Goal: Information Seeking & Learning: Check status

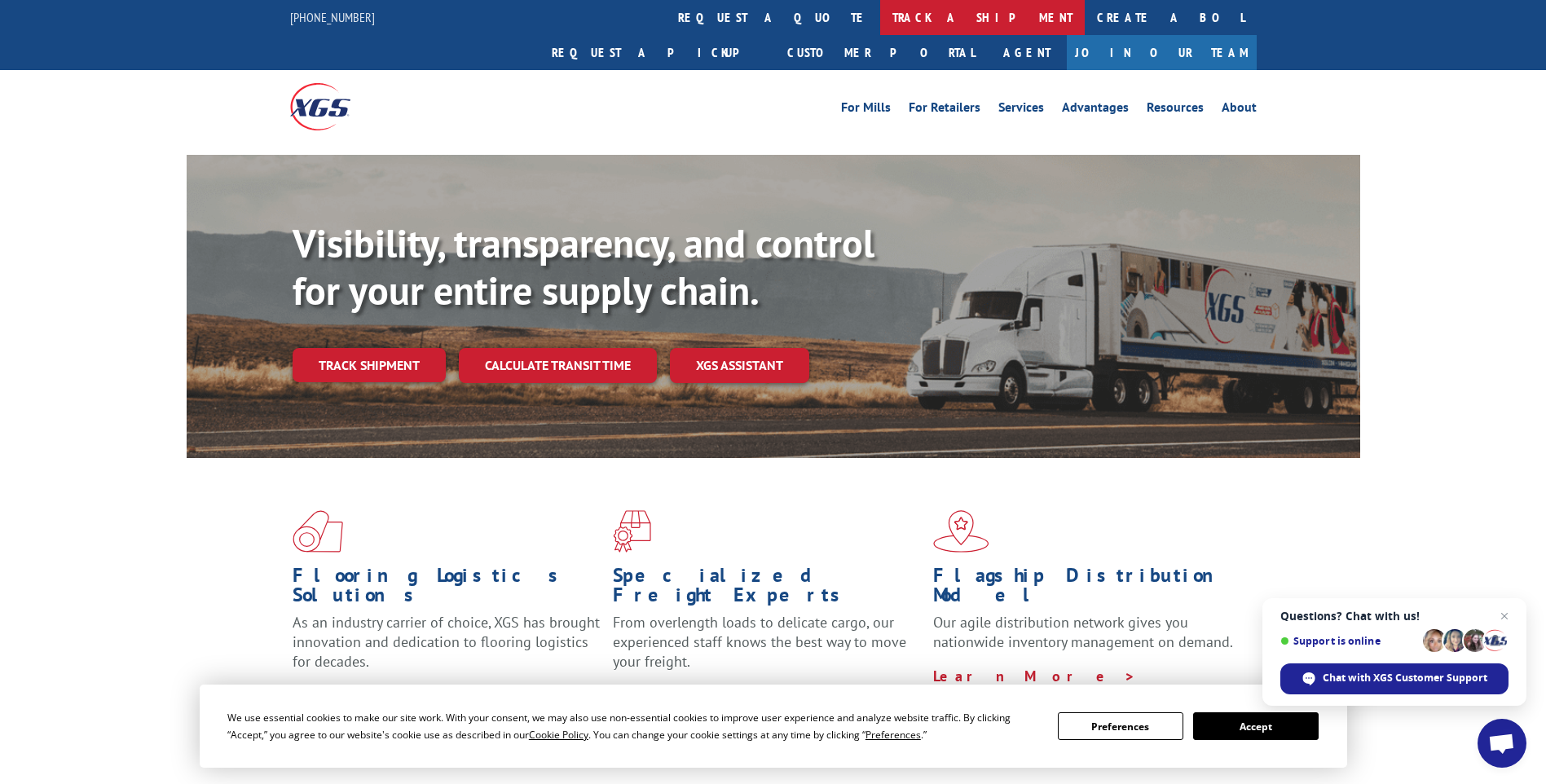
click at [880, 27] on link "track a shipment" at bounding box center [982, 18] width 204 height 35
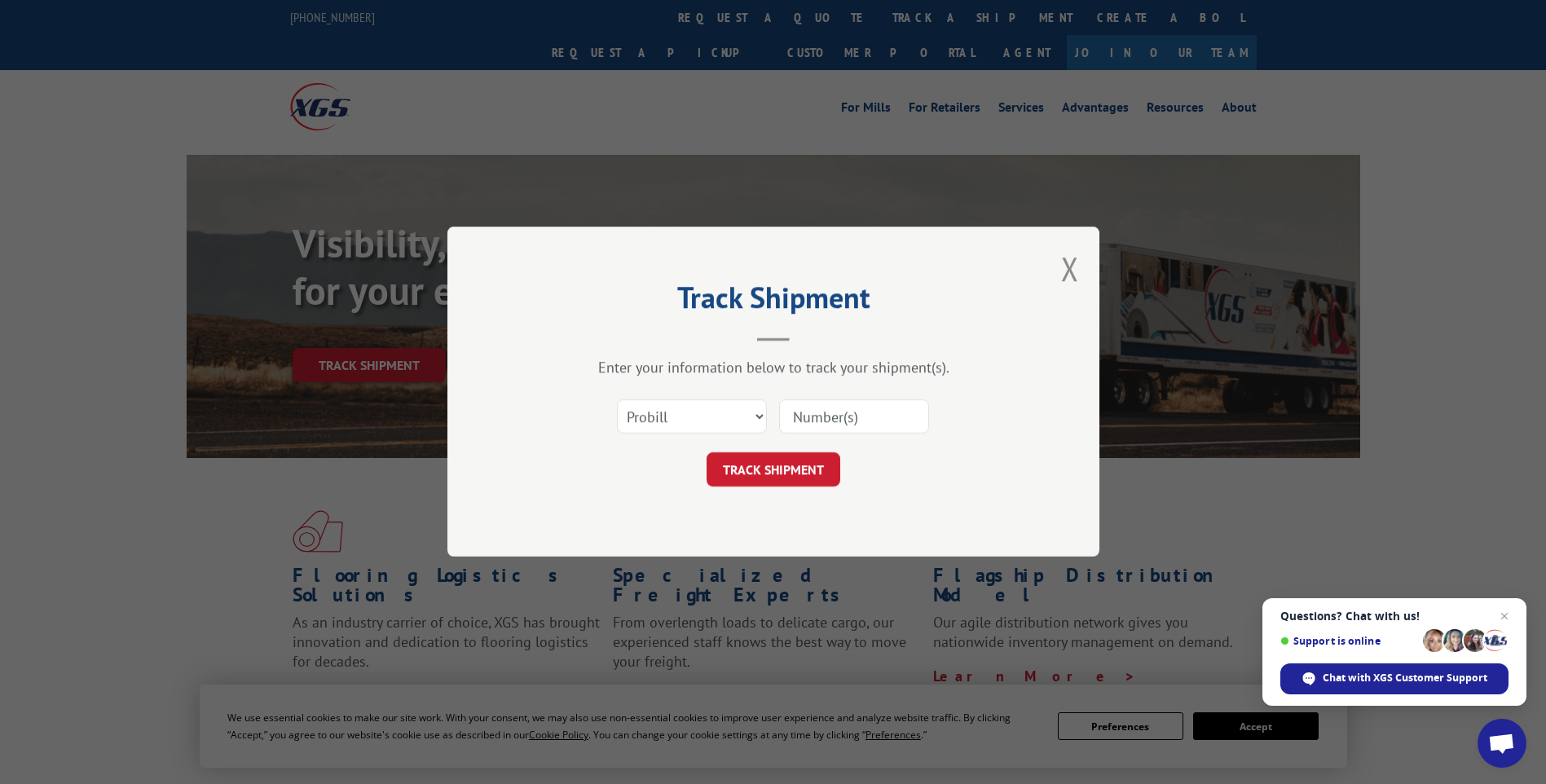
click at [810, 416] on input at bounding box center [854, 417] width 150 height 34
paste input "17496335"
type input "17496335"
click at [780, 465] on button "TRACK SHIPMENT" at bounding box center [773, 470] width 134 height 34
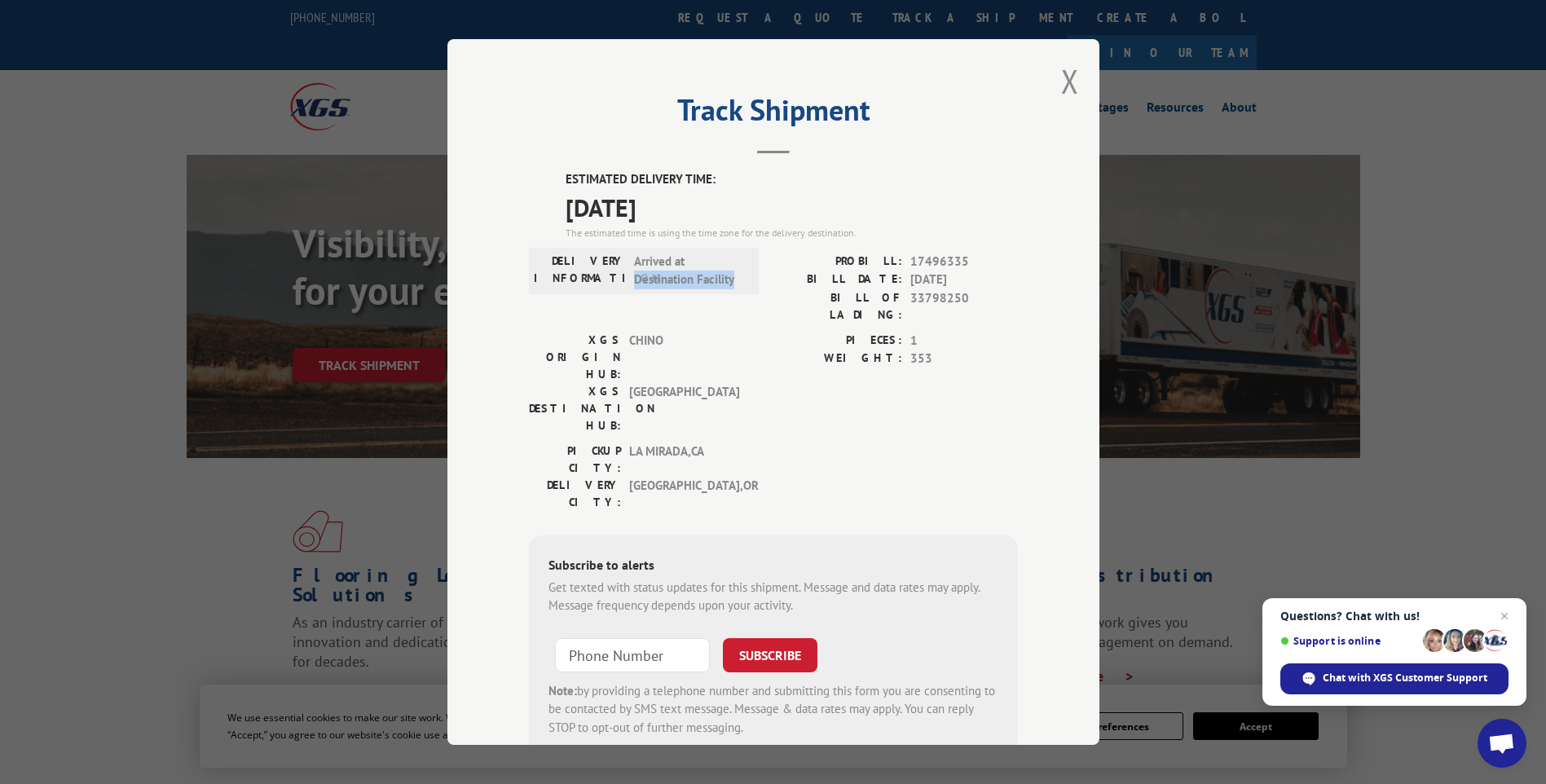
drag, startPoint x: 628, startPoint y: 280, endPoint x: 728, endPoint y: 280, distance: 100.0
click at [728, 280] on span "Arrived at Destination Facility" at bounding box center [688, 271] width 110 height 37
click at [729, 280] on span "Arrived at Destination Facility" at bounding box center [688, 271] width 110 height 37
drag, startPoint x: 730, startPoint y: 280, endPoint x: 593, endPoint y: 253, distance: 139.6
click at [593, 253] on div "DELIVERY INFORMATION: Arrived at Destination Facility" at bounding box center [644, 271] width 220 height 37
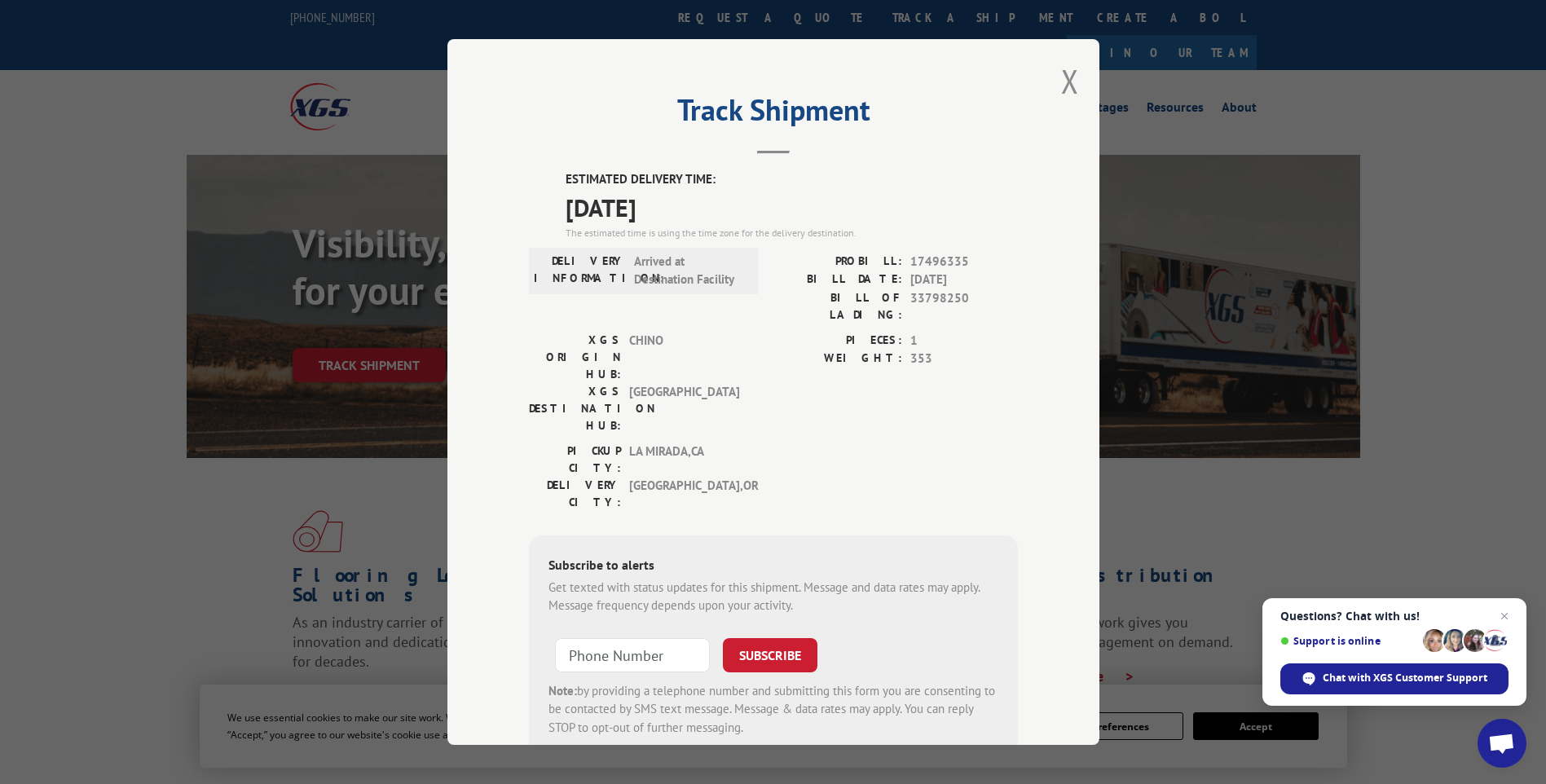
click at [887, 267] on label "PROBILL:" at bounding box center [838, 261] width 128 height 18
drag, startPoint x: 575, startPoint y: 259, endPoint x: 733, endPoint y: 279, distance: 159.3
click at [733, 279] on div "DELIVERY INFORMATION: Arrived at Destination Facility" at bounding box center [644, 271] width 220 height 37
drag, startPoint x: 733, startPoint y: 279, endPoint x: 852, endPoint y: 259, distance: 120.7
click at [852, 259] on label "PROBILL:" at bounding box center [838, 261] width 128 height 18
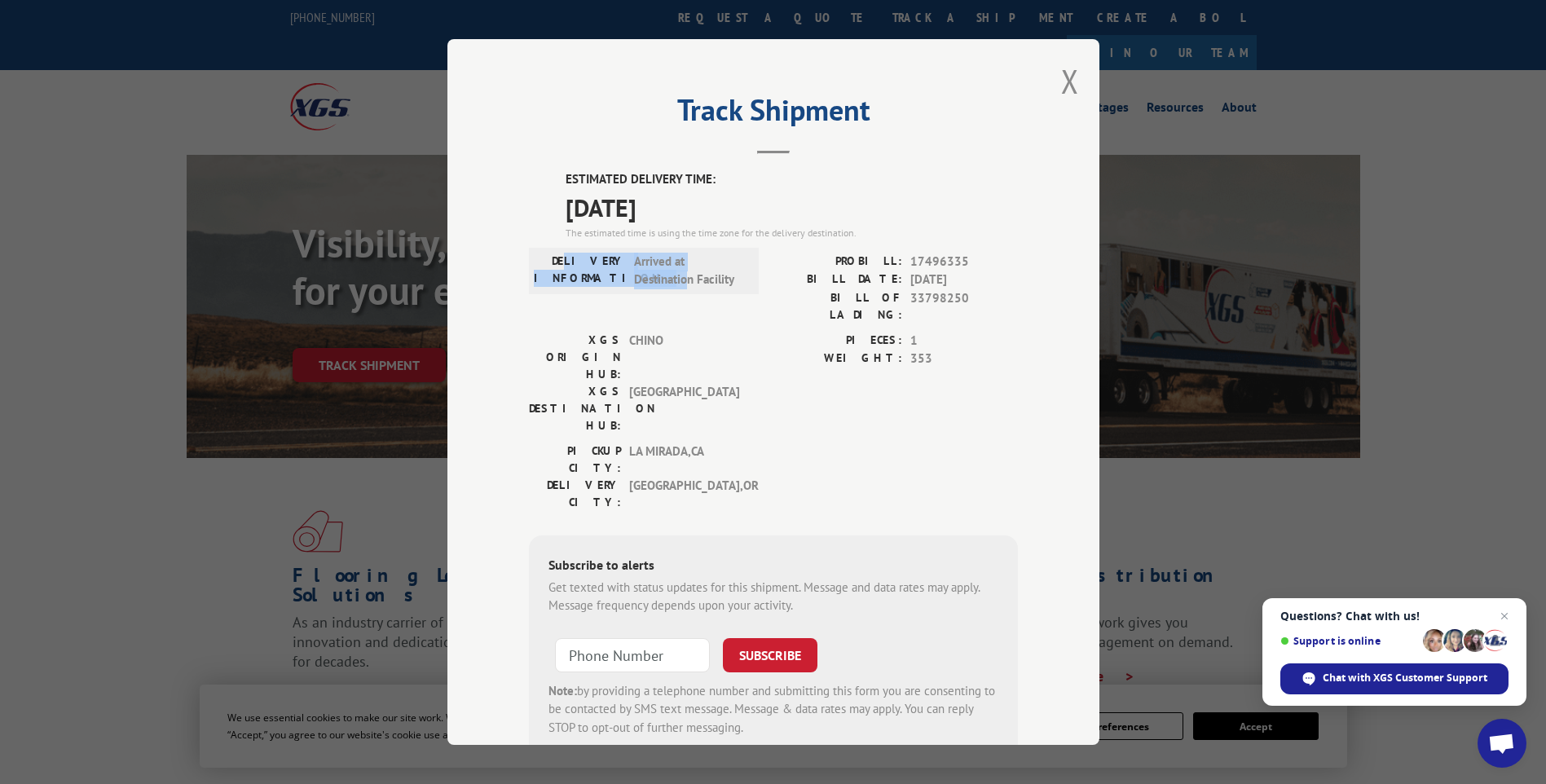
drag, startPoint x: 583, startPoint y: 259, endPoint x: 679, endPoint y: 281, distance: 98.5
click at [679, 281] on div "DELIVERY INFORMATION: Arrived at Destination Facility" at bounding box center [644, 271] width 220 height 37
click at [711, 312] on div "DELIVERY INFORMATION: Arrived at Destination Facility" at bounding box center [643, 292] width 230 height 79
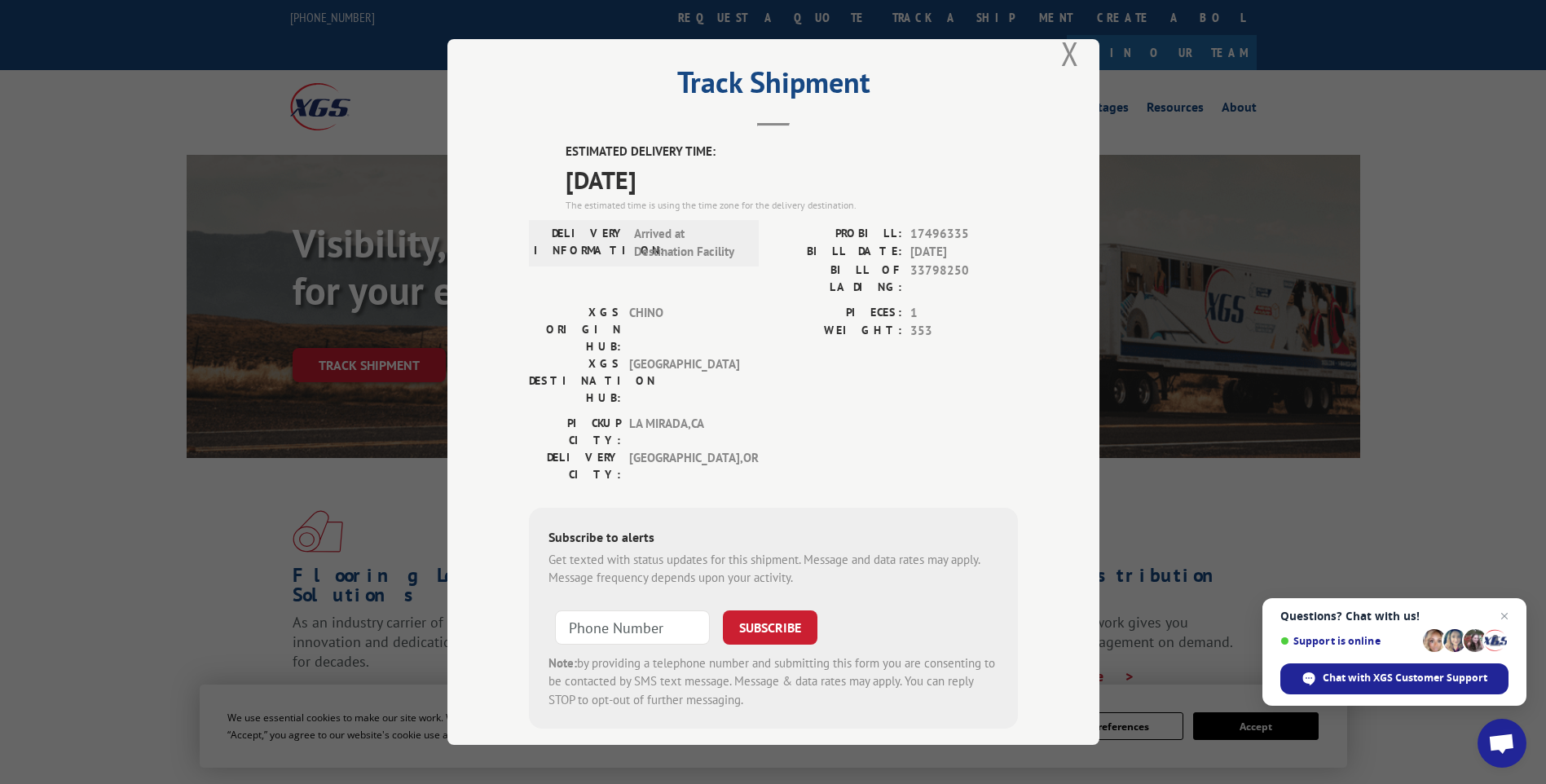
type input "+1 (___) ___-____"
click at [646, 611] on input "+1 (___) ___-____" at bounding box center [633, 627] width 155 height 34
click at [643, 355] on span "[GEOGRAPHIC_DATA]" at bounding box center [684, 381] width 110 height 51
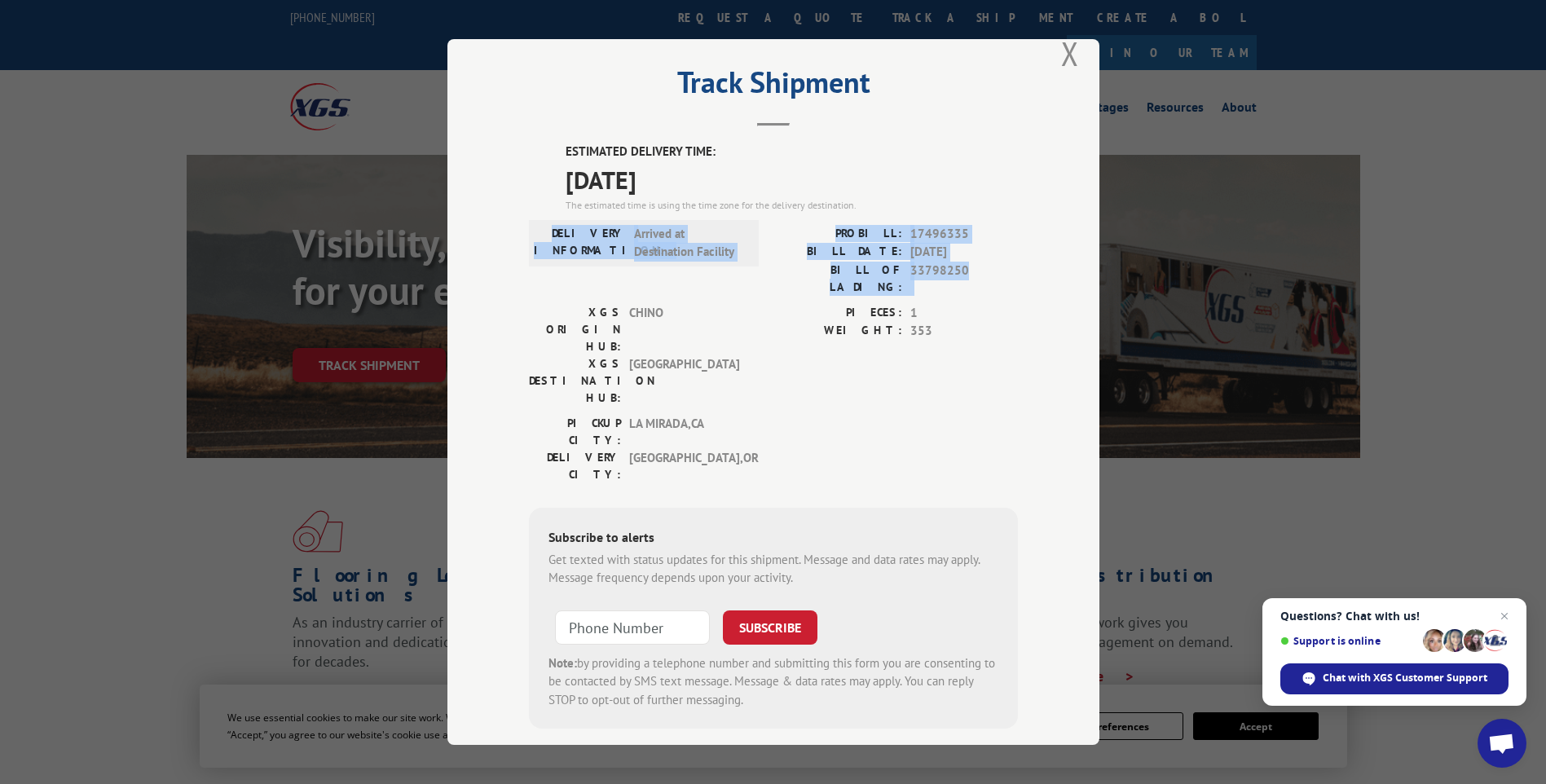
drag, startPoint x: 568, startPoint y: 231, endPoint x: 964, endPoint y: 268, distance: 397.7
click at [964, 268] on div "DELIVERY INFORMATION: Arrived at Destination Facility PROBILL: 17496335 BILL DA…" at bounding box center [773, 265] width 489 height 79
drag, startPoint x: 964, startPoint y: 268, endPoint x: 711, endPoint y: 266, distance: 253.0
click at [711, 266] on div "DELIVERY INFORMATION: Arrived at Destination Facility" at bounding box center [643, 243] width 230 height 47
drag, startPoint x: 729, startPoint y: 253, endPoint x: 627, endPoint y: 237, distance: 103.2
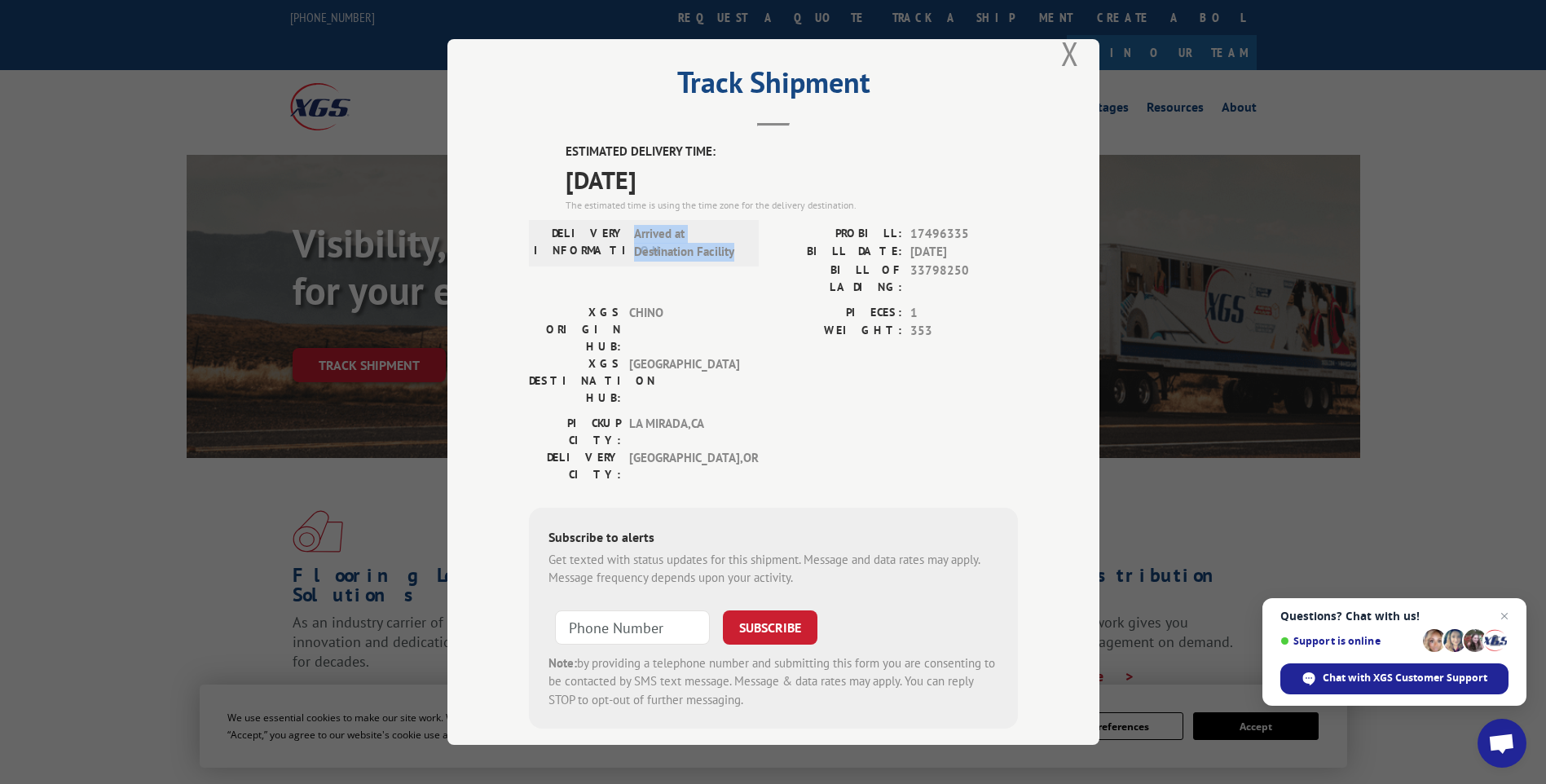
click at [634, 237] on span "Arrived at Destination Facility" at bounding box center [688, 244] width 110 height 37
drag, startPoint x: 627, startPoint y: 237, endPoint x: 689, endPoint y: 246, distance: 62.6
click at [689, 246] on span "Arrived at Destination Facility" at bounding box center [688, 244] width 110 height 37
drag, startPoint x: 733, startPoint y: 252, endPoint x: 628, endPoint y: 231, distance: 107.1
click at [634, 231] on span "Arrived at Destination Facility" at bounding box center [688, 244] width 110 height 37
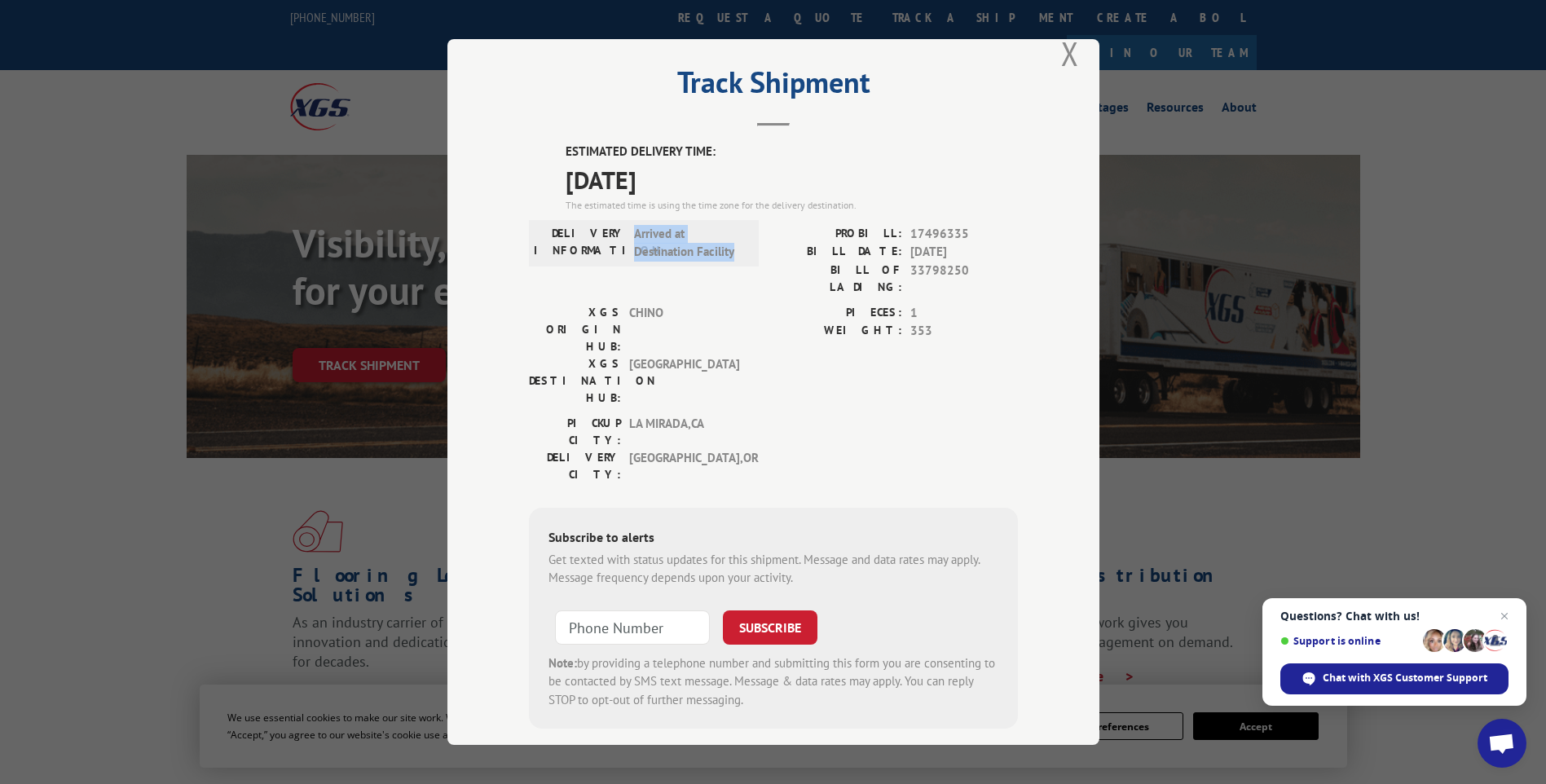
drag, startPoint x: 628, startPoint y: 231, endPoint x: 686, endPoint y: 249, distance: 60.7
click at [678, 249] on span "Arrived at Destination Facility" at bounding box center [688, 244] width 110 height 37
drag, startPoint x: 731, startPoint y: 251, endPoint x: 568, endPoint y: 234, distance: 163.9
click at [568, 234] on div "DELIVERY INFORMATION: Arrived at Destination Facility" at bounding box center [644, 244] width 220 height 37
drag, startPoint x: 568, startPoint y: 234, endPoint x: 641, endPoint y: 238, distance: 73.1
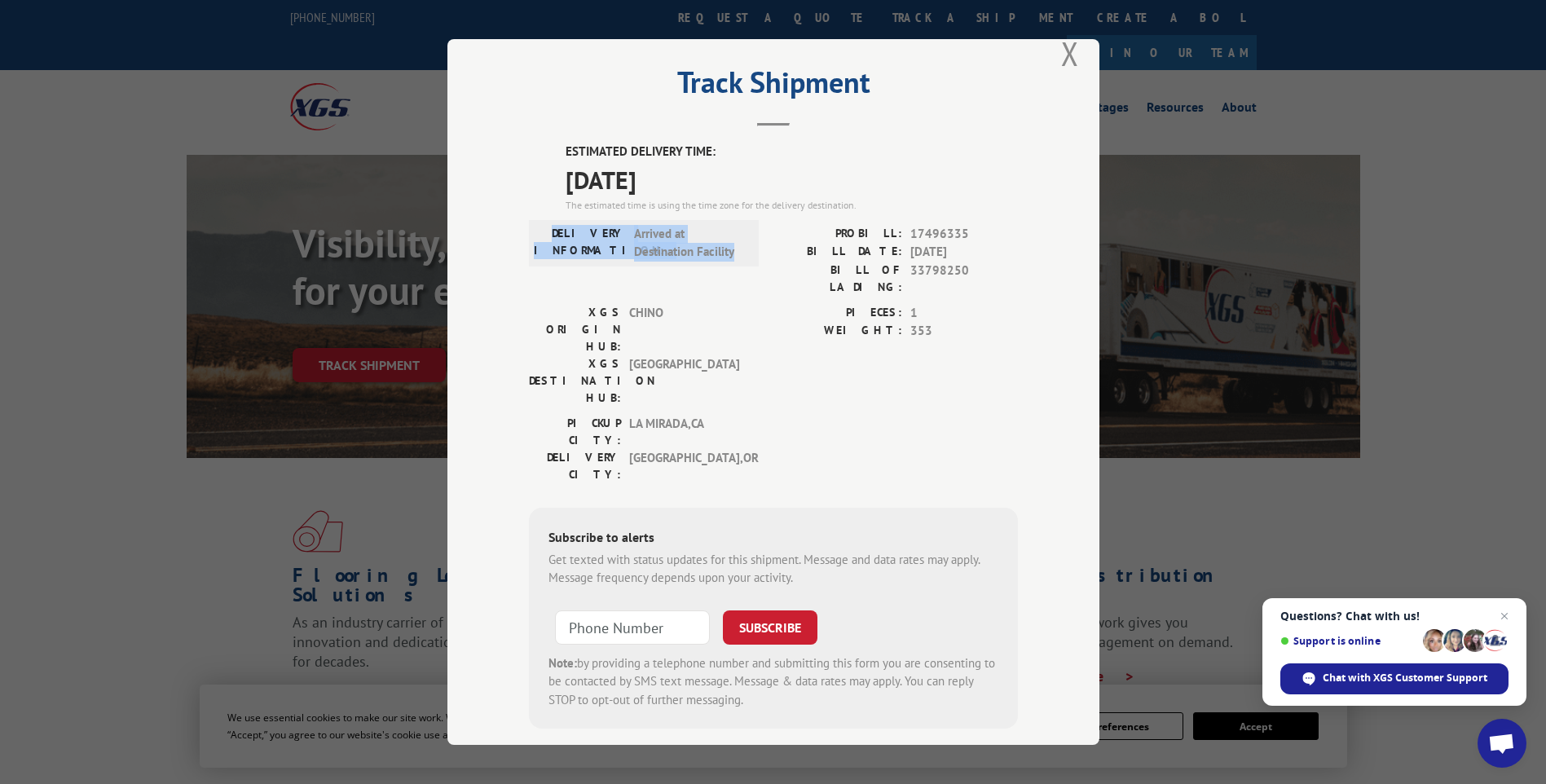
click at [641, 238] on span "Arrived at Destination Facility" at bounding box center [688, 244] width 110 height 37
drag, startPoint x: 736, startPoint y: 252, endPoint x: 568, endPoint y: 233, distance: 169.1
click at [568, 233] on div "DELIVERY INFORMATION: Arrived at Destination Facility" at bounding box center [644, 244] width 220 height 37
drag, startPoint x: 568, startPoint y: 233, endPoint x: 593, endPoint y: 245, distance: 27.7
click at [592, 245] on label "DELIVERY INFORMATION:" at bounding box center [580, 244] width 92 height 37
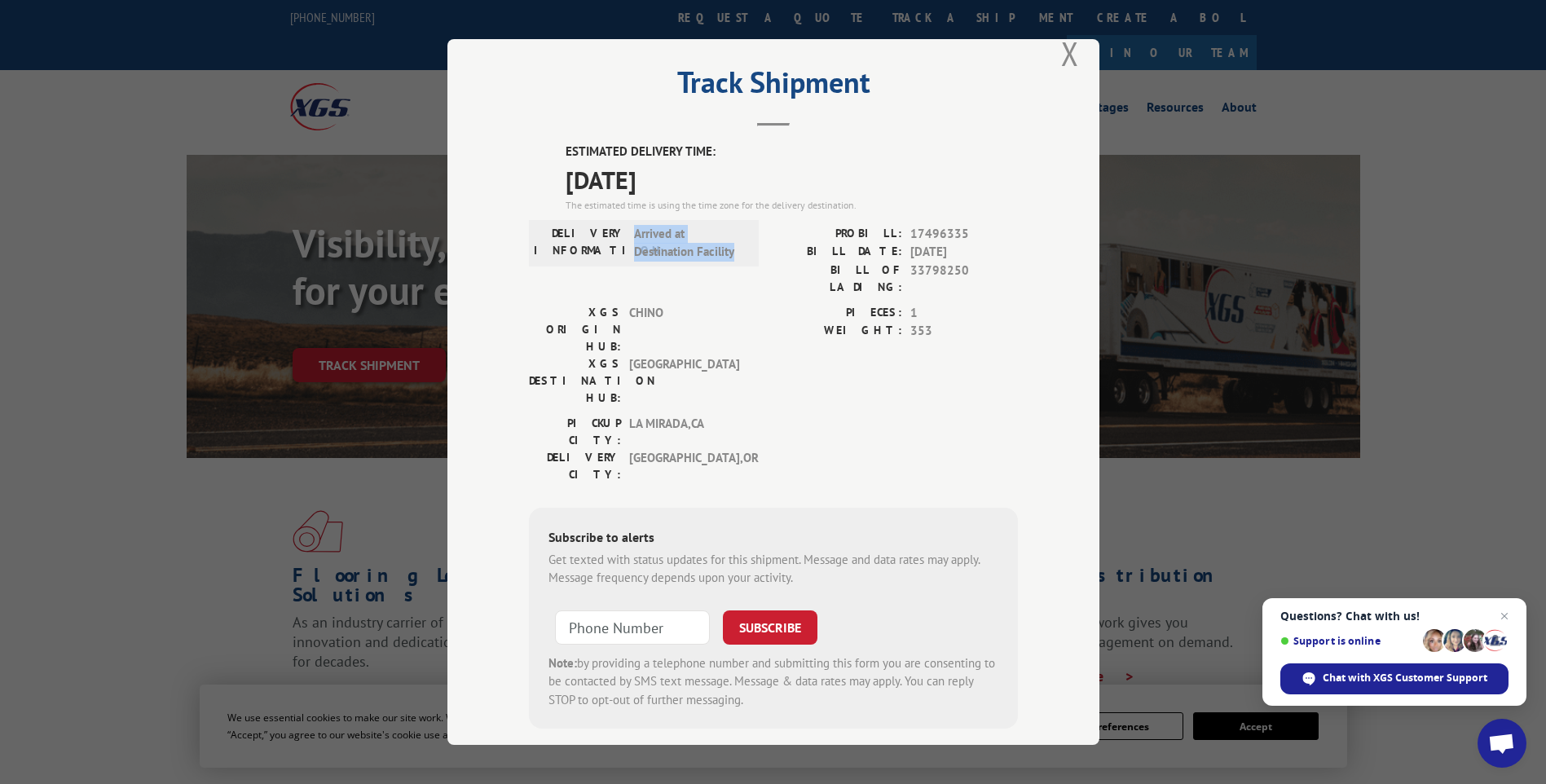
drag, startPoint x: 630, startPoint y: 232, endPoint x: 741, endPoint y: 249, distance: 112.3
click at [741, 249] on div "DELIVERY INFORMATION: Arrived at Destination Facility" at bounding box center [644, 244] width 220 height 37
drag, startPoint x: 741, startPoint y: 249, endPoint x: 603, endPoint y: 238, distance: 138.4
click at [604, 238] on label "DELIVERY INFORMATION:" at bounding box center [580, 244] width 92 height 37
drag, startPoint x: 570, startPoint y: 231, endPoint x: 729, endPoint y: 249, distance: 160.0
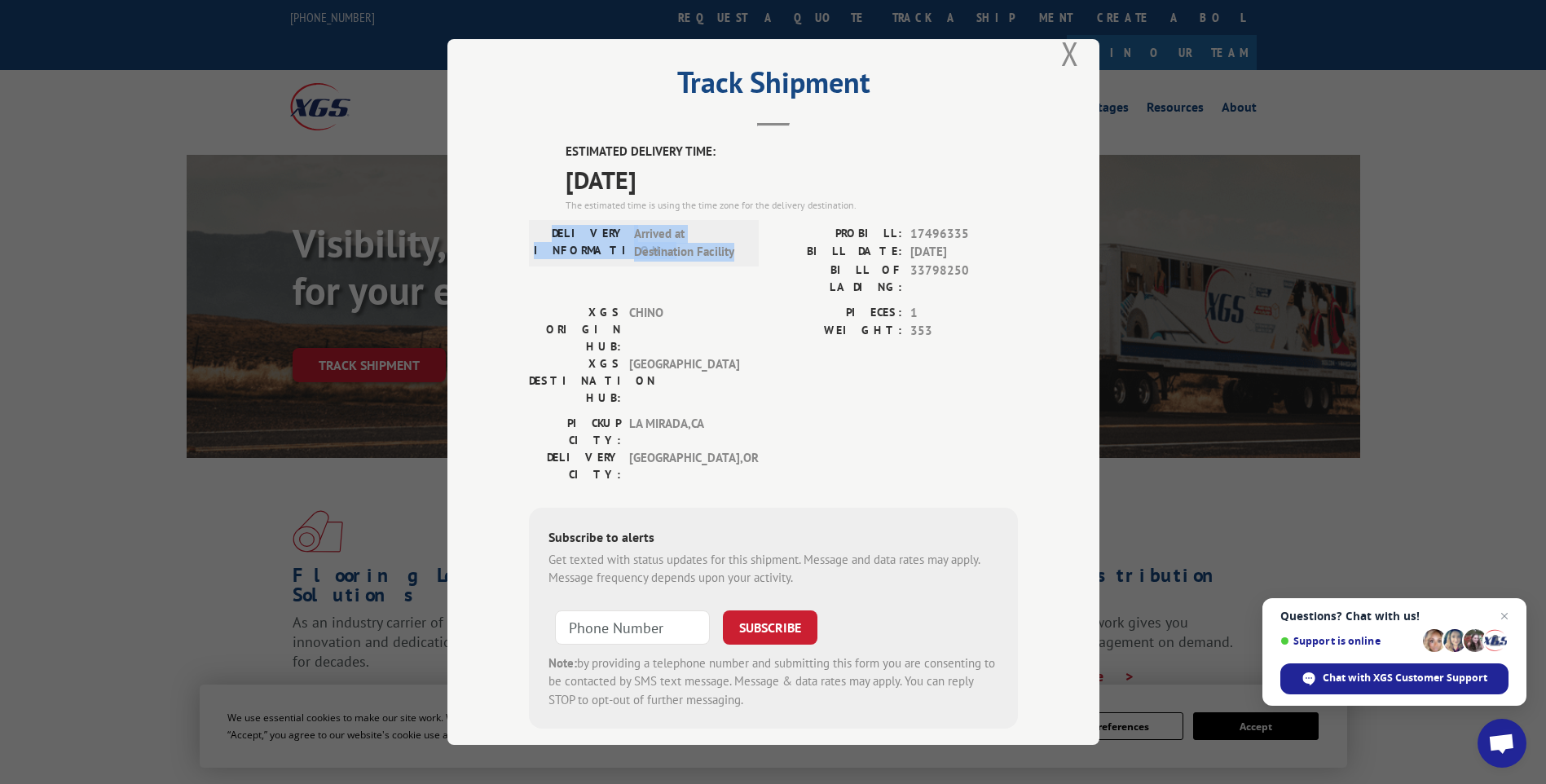
click at [729, 249] on div "DELIVERY INFORMATION: Arrived at Destination Facility" at bounding box center [644, 244] width 220 height 37
drag, startPoint x: 729, startPoint y: 249, endPoint x: 625, endPoint y: 235, distance: 104.9
click at [625, 235] on div "DELIVERY INFORMATION: Arrived at Destination Facility" at bounding box center [644, 244] width 220 height 37
drag, startPoint x: 570, startPoint y: 227, endPoint x: 741, endPoint y: 247, distance: 172.2
click at [741, 247] on div "DELIVERY INFORMATION: Arrived at Destination Facility" at bounding box center [644, 244] width 220 height 37
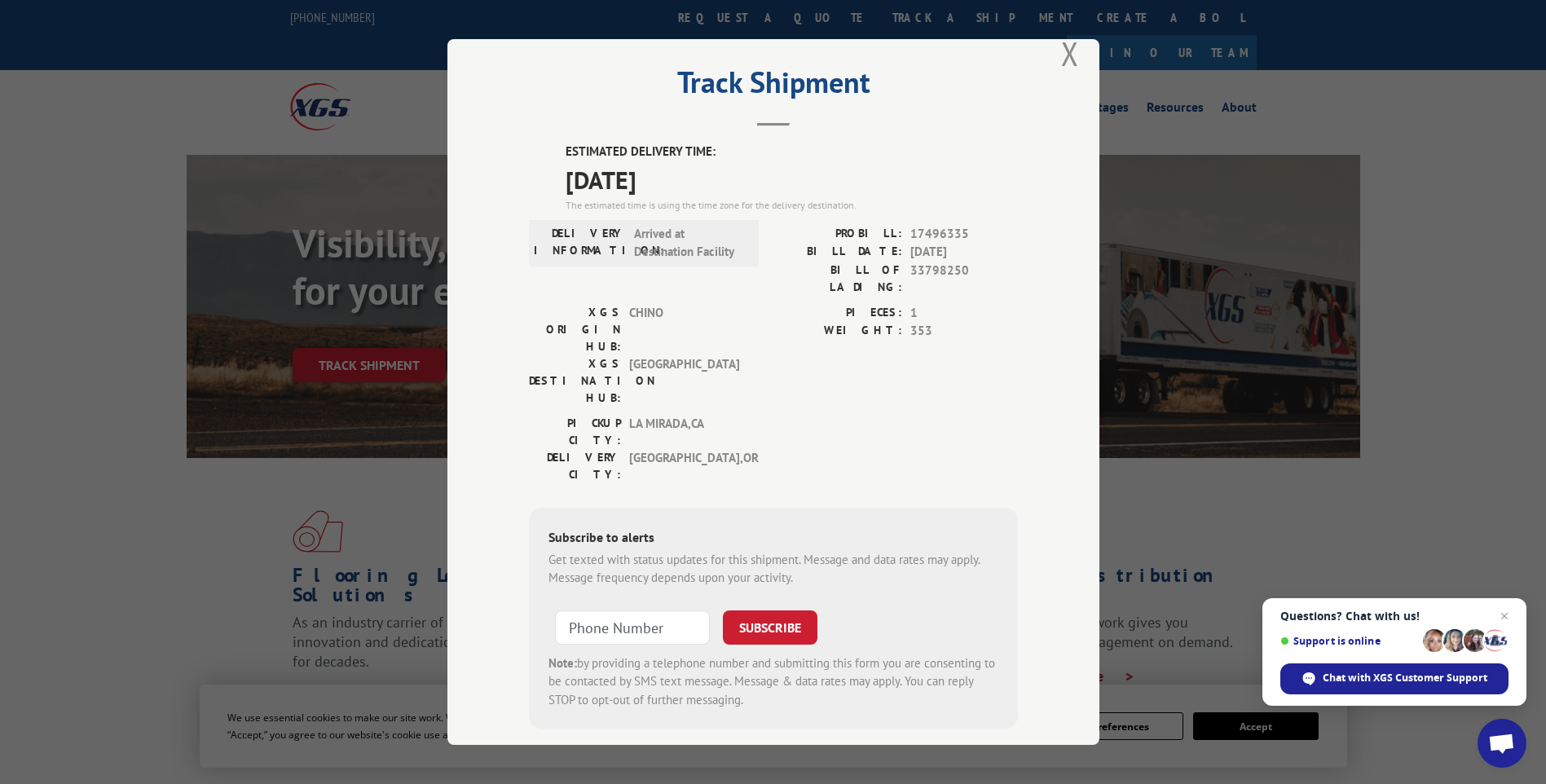
click at [981, 205] on div "The estimated time is using the time zone for the delivery destination." at bounding box center [792, 205] width 452 height 15
click at [1052, 50] on div "Track Shipment ESTIMATED DELIVERY TIME: 10/06/2025 The estimated time is using …" at bounding box center [773, 392] width 652 height 706
click at [1061, 55] on button "Close modal" at bounding box center [1070, 53] width 18 height 43
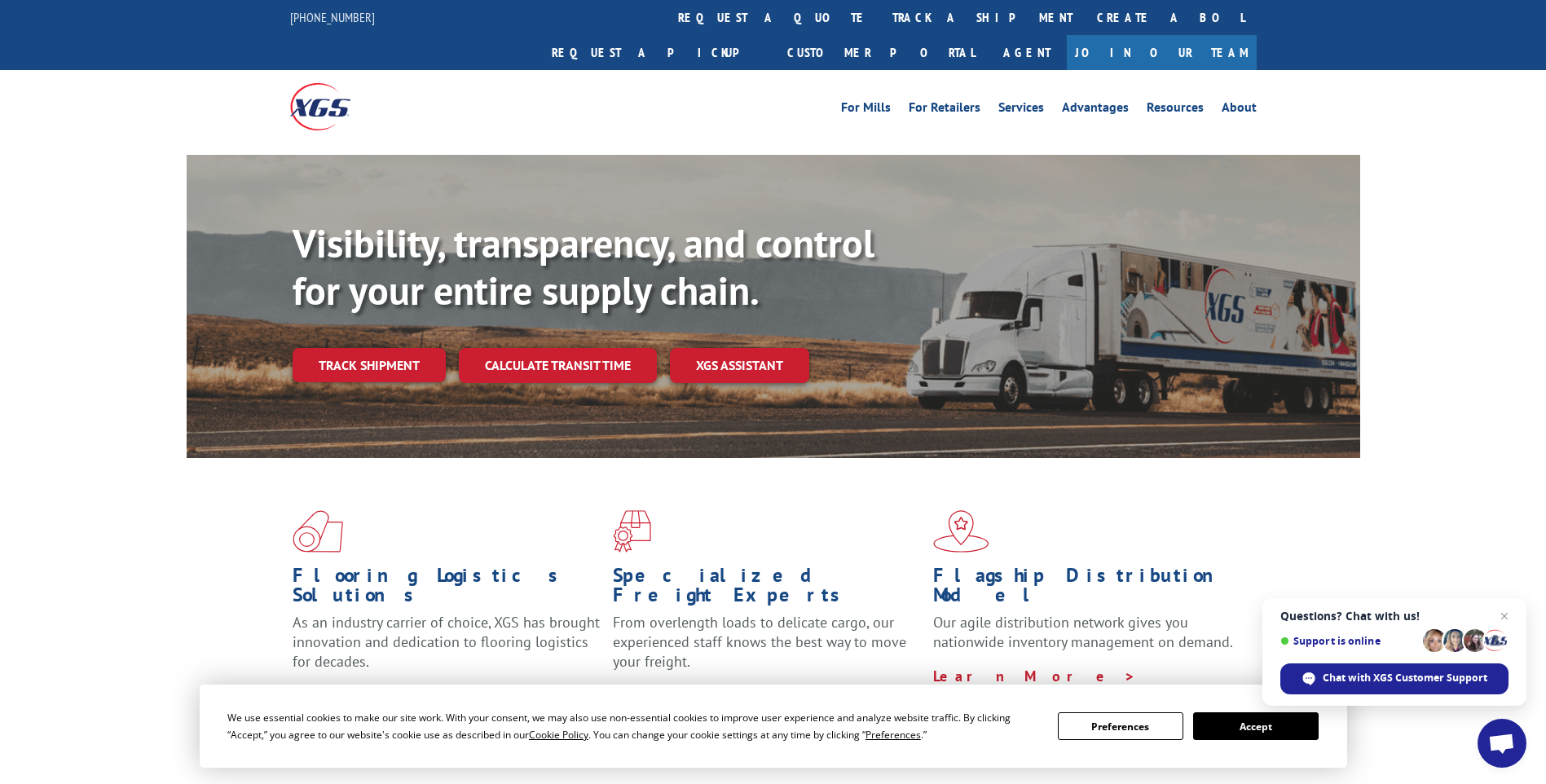
click at [1433, 155] on div "Visibility, transparency, and control for your entire supply chain. Track shipm…" at bounding box center [773, 322] width 1546 height 335
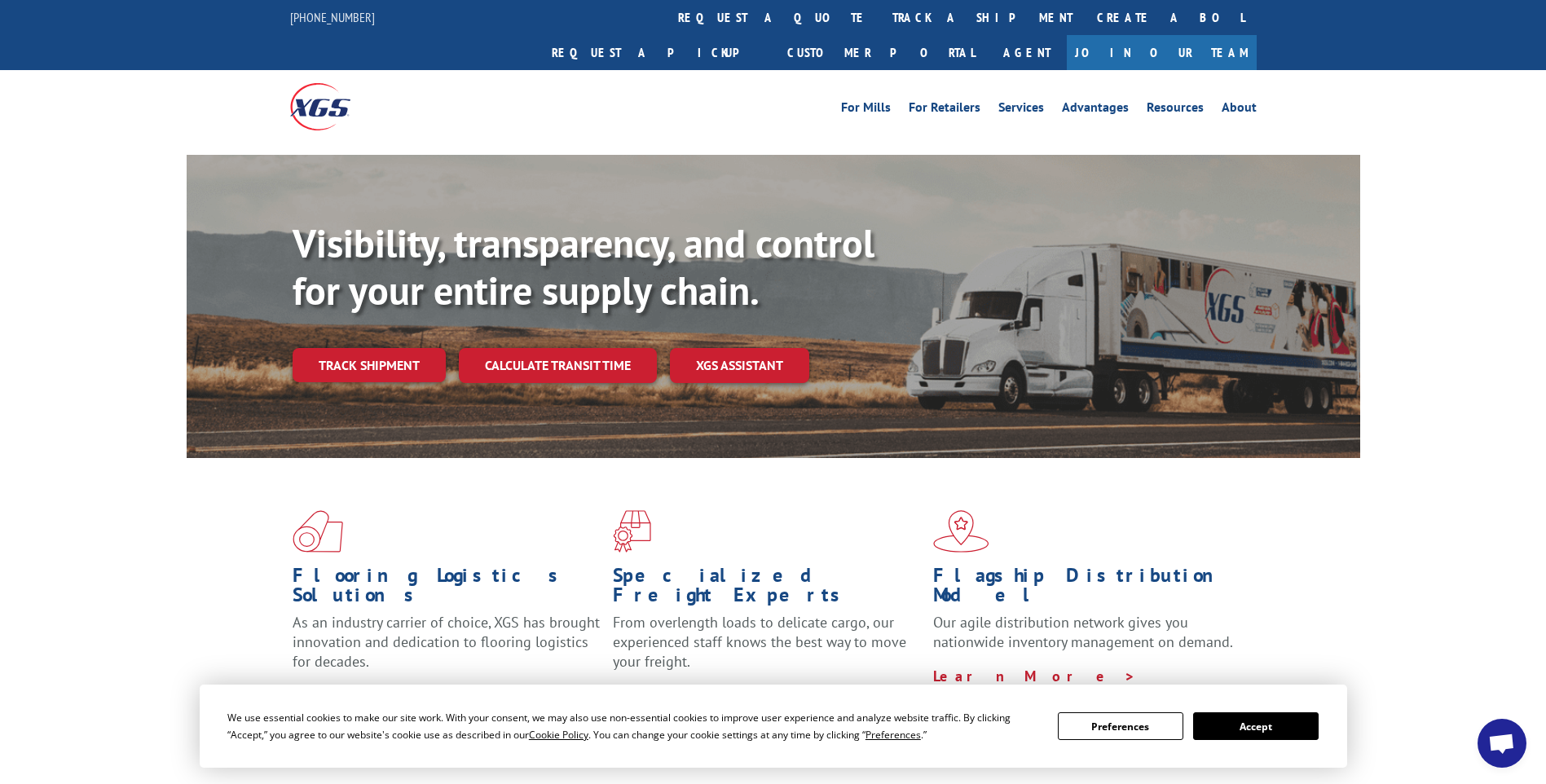
drag, startPoint x: 1440, startPoint y: 154, endPoint x: 1344, endPoint y: 21, distance: 164.0
click at [1491, 143] on div at bounding box center [773, 150] width 1546 height 12
drag, startPoint x: 1452, startPoint y: 201, endPoint x: 1399, endPoint y: 127, distance: 91.0
click at [1434, 155] on div "Visibility, transparency, and control for your entire supply chain. Track shipm…" at bounding box center [773, 322] width 1546 height 335
click at [880, 17] on link "track a shipment" at bounding box center [982, 18] width 204 height 35
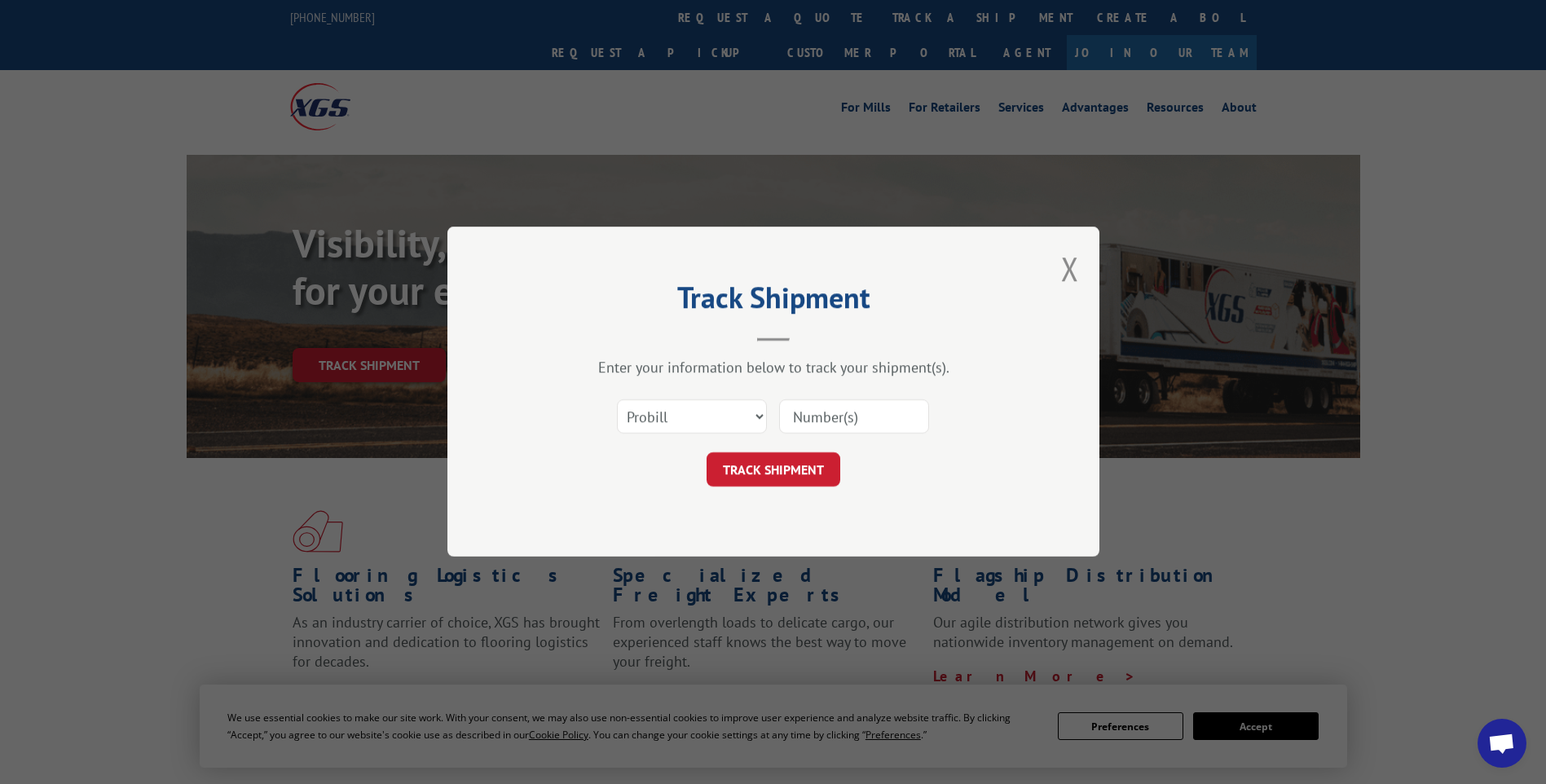
click at [806, 412] on input at bounding box center [854, 417] width 150 height 34
click at [842, 407] on input at bounding box center [854, 417] width 150 height 34
click at [814, 409] on input at bounding box center [854, 417] width 150 height 34
paste input "17496335"
type input "17496335"
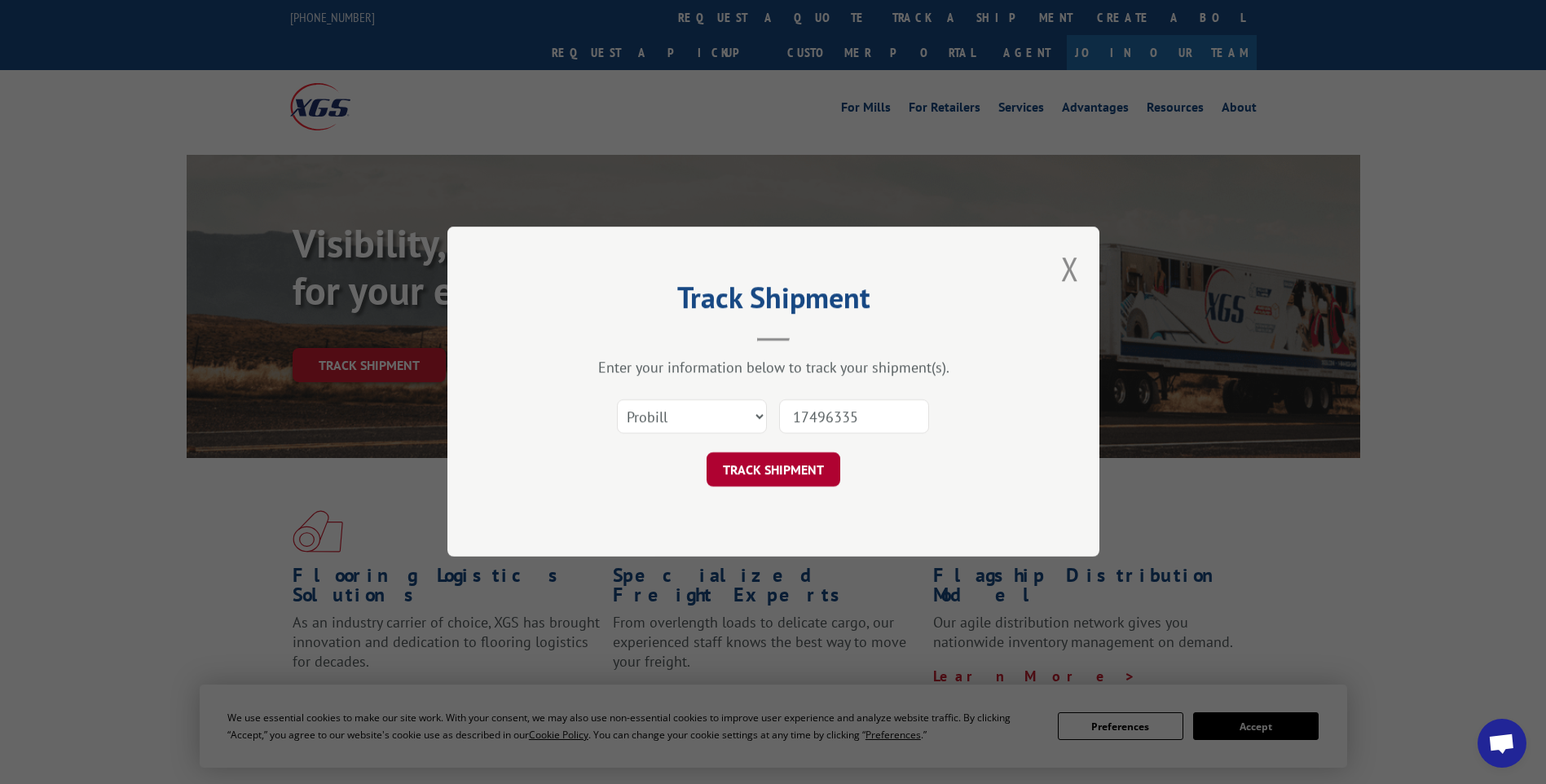
click at [811, 481] on button "TRACK SHIPMENT" at bounding box center [773, 470] width 134 height 34
